Goal: Task Accomplishment & Management: Manage account settings

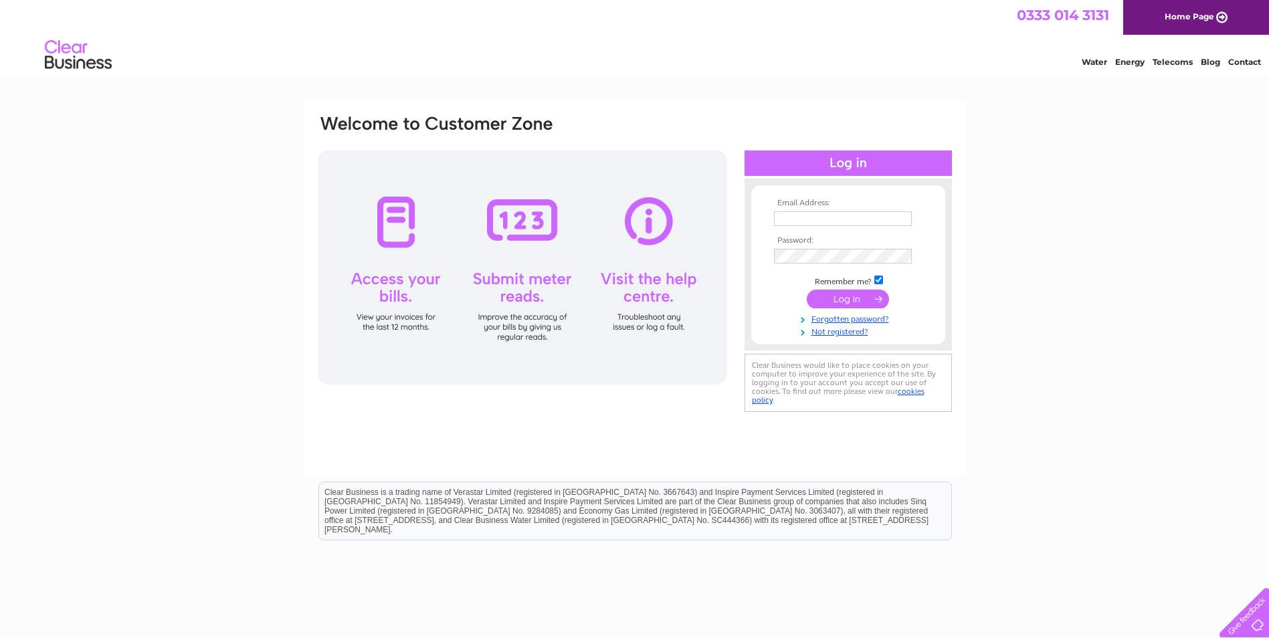
type input "[EMAIL_ADDRESS][DOMAIN_NAME]"
click at [853, 298] on input "submit" at bounding box center [847, 299] width 82 height 19
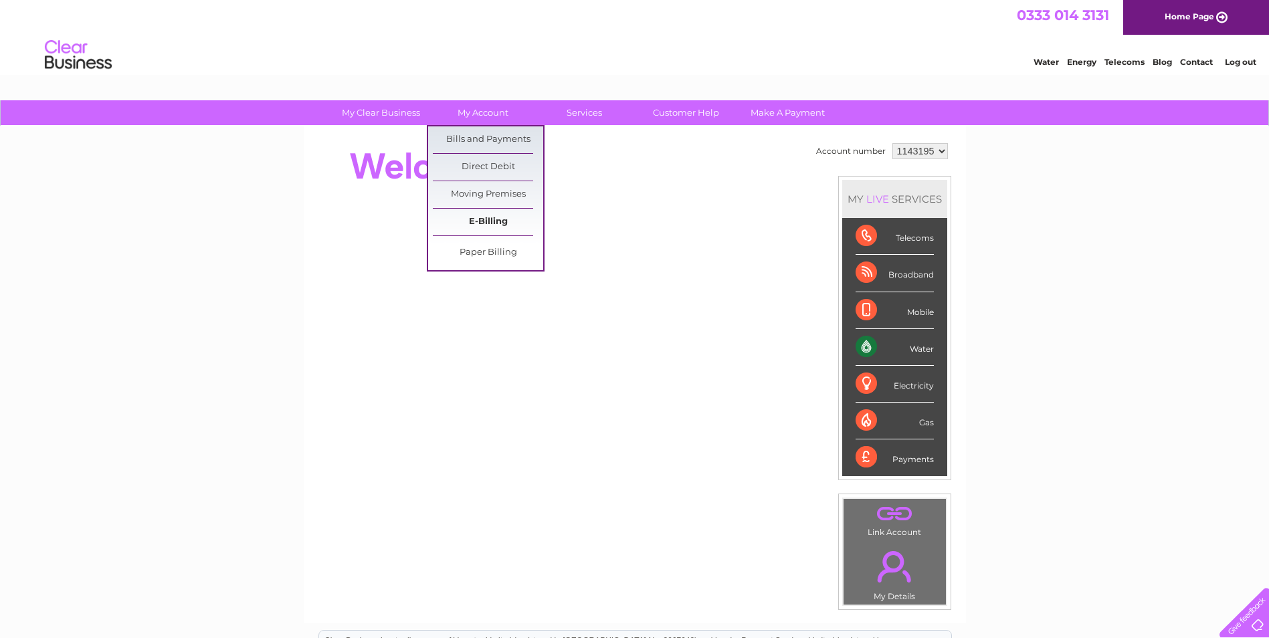
click at [500, 222] on link "E-Billing" at bounding box center [488, 222] width 110 height 27
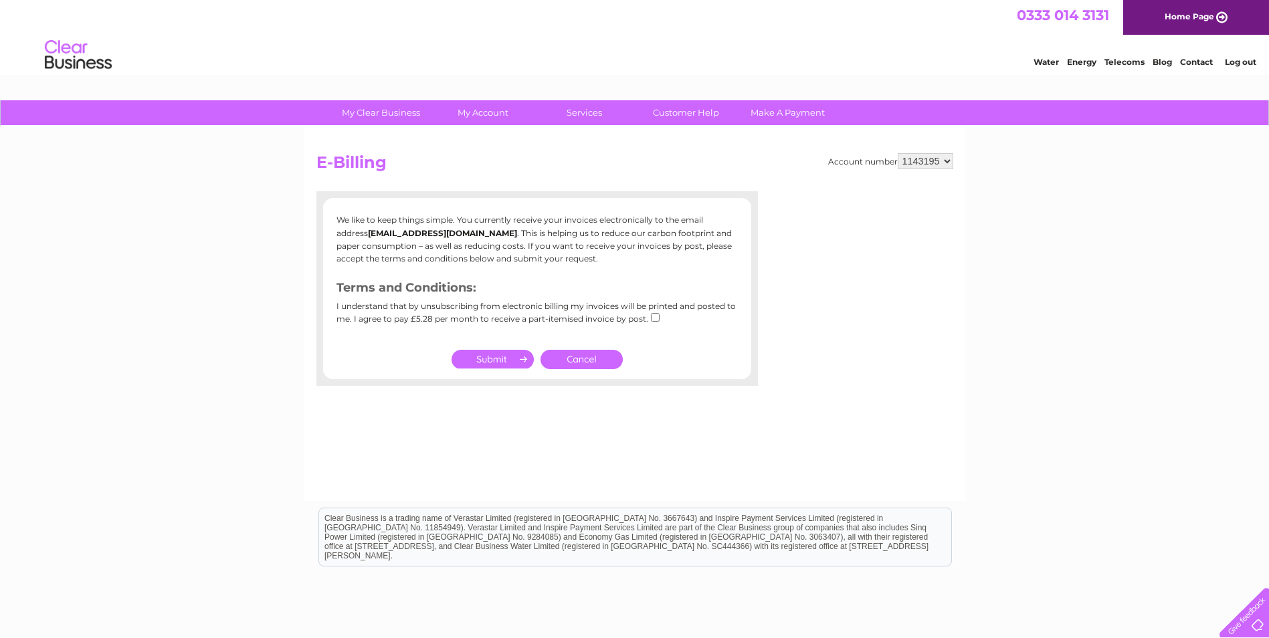
click at [590, 358] on link "Cancel" at bounding box center [581, 359] width 82 height 19
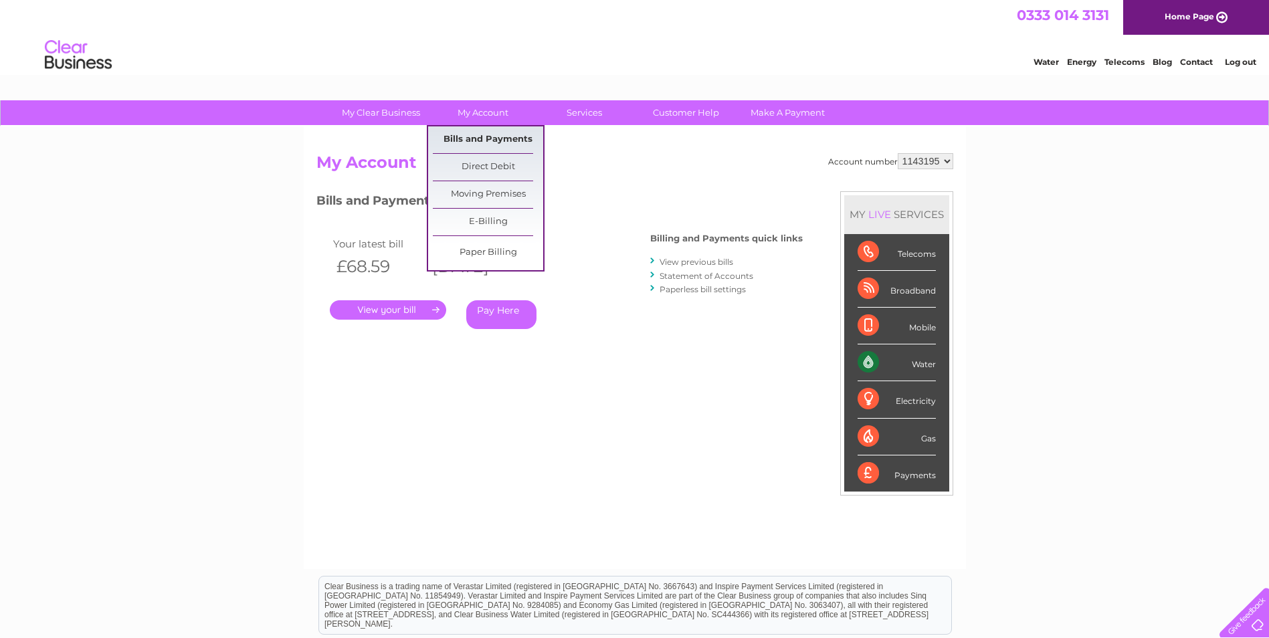
click at [487, 132] on link "Bills and Payments" at bounding box center [488, 139] width 110 height 27
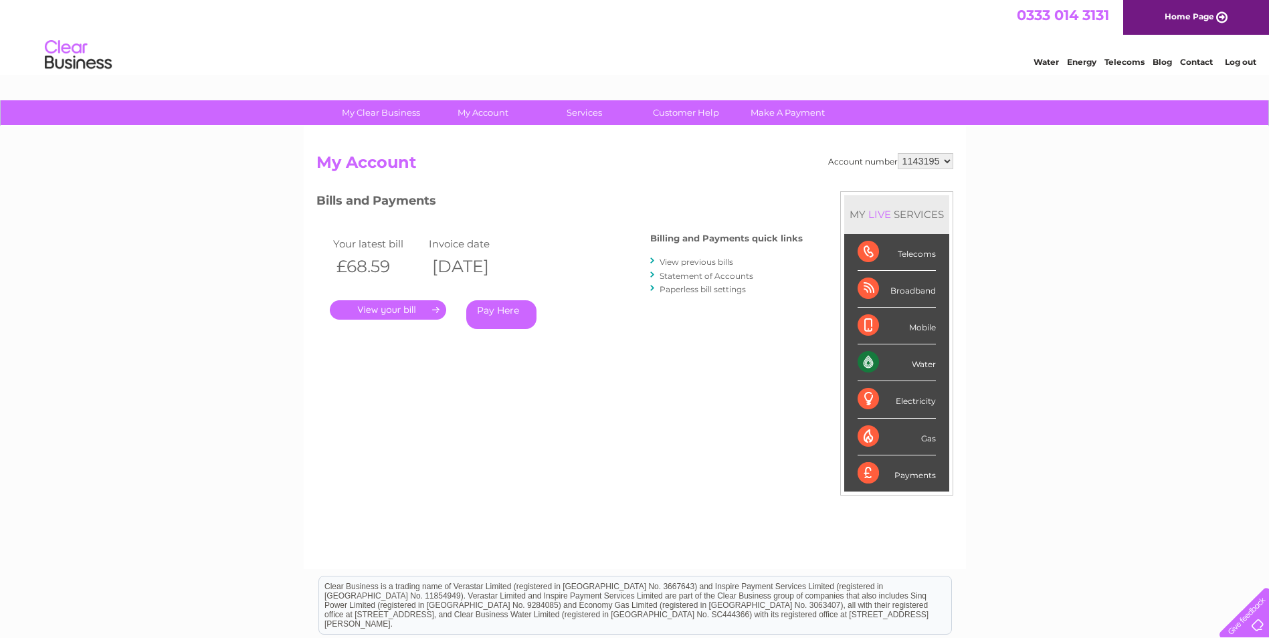
click at [417, 316] on link "." at bounding box center [388, 309] width 116 height 19
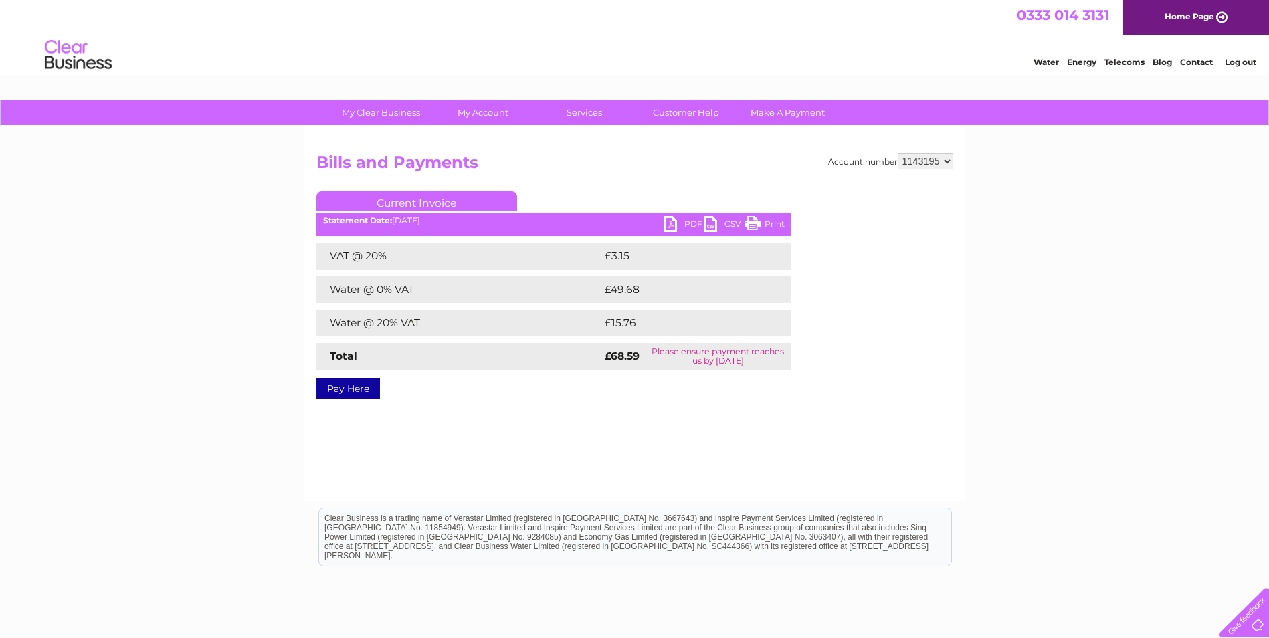
click at [684, 219] on link "PDF" at bounding box center [684, 225] width 40 height 19
